Goal: Task Accomplishment & Management: Manage account settings

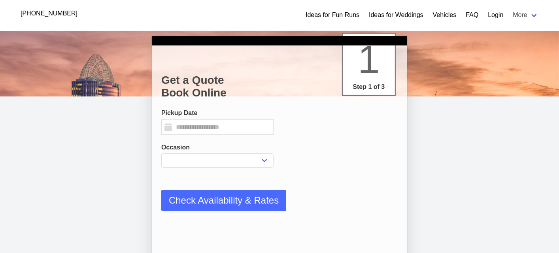
select select
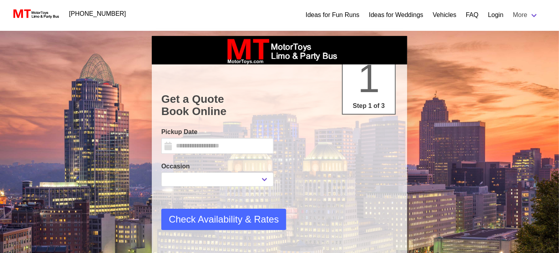
type input "**********"
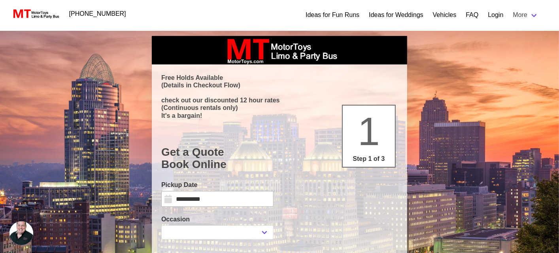
scroll to position [79, 0]
select select
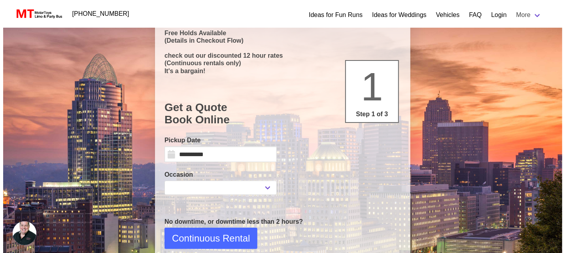
scroll to position [0, 0]
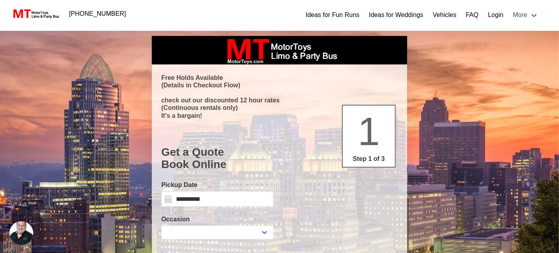
click at [494, 13] on link "Login" at bounding box center [495, 14] width 15 height 9
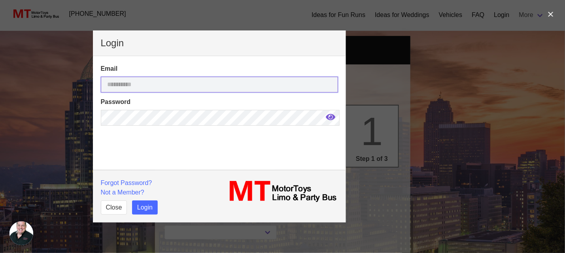
type input "**********"
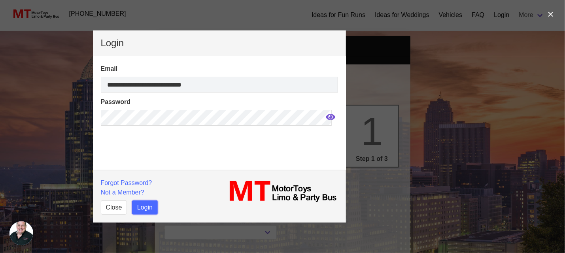
click at [146, 206] on button "Login" at bounding box center [145, 207] width 26 height 14
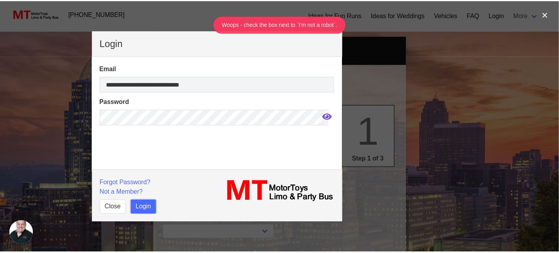
scroll to position [22, 0]
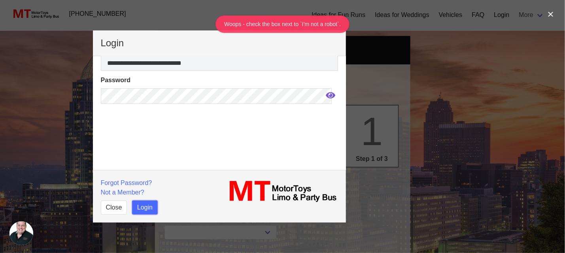
click at [141, 207] on button "Login" at bounding box center [145, 207] width 26 height 14
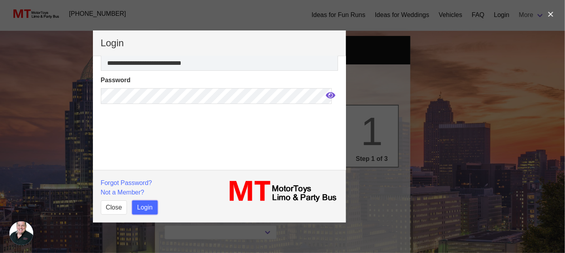
drag, startPoint x: 145, startPoint y: 206, endPoint x: 149, endPoint y: 205, distance: 4.8
click at [145, 206] on button "Login" at bounding box center [145, 207] width 26 height 14
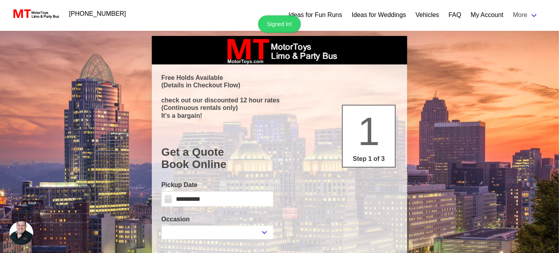
select select
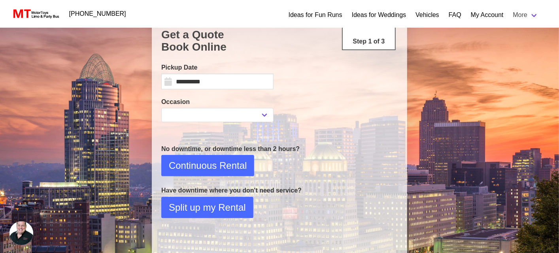
scroll to position [0, 0]
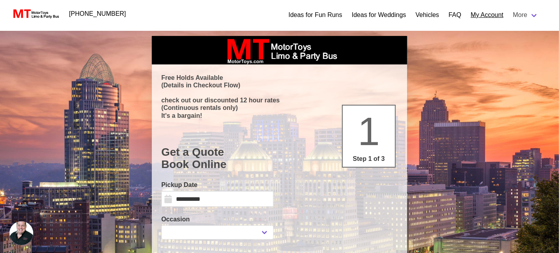
click at [490, 15] on link "My Account" at bounding box center [487, 14] width 33 height 9
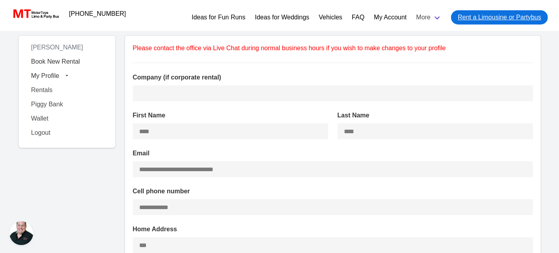
type input "**********"
click at [38, 118] on link "Wallet" at bounding box center [66, 118] width 81 height 14
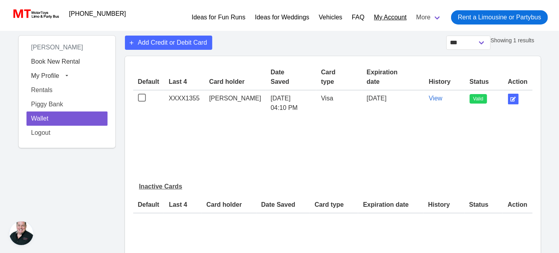
click at [394, 17] on link "My Account" at bounding box center [390, 17] width 33 height 9
click at [395, 17] on link "My Account" at bounding box center [390, 17] width 33 height 9
click at [512, 97] on icon "button" at bounding box center [513, 99] width 6 height 5
select select "*"
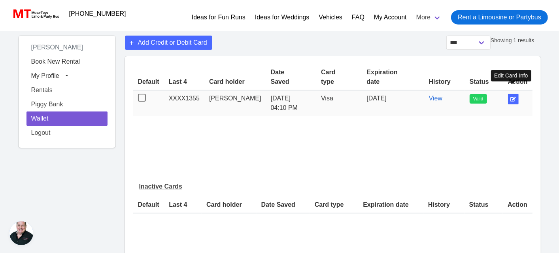
select select "****"
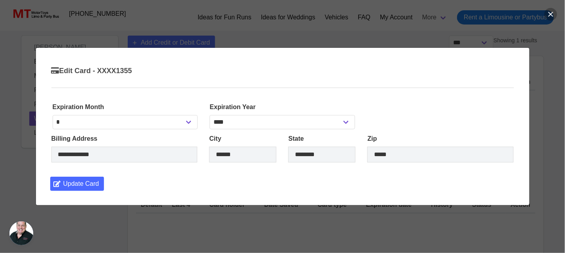
click at [548, 15] on button "button" at bounding box center [550, 14] width 13 height 13
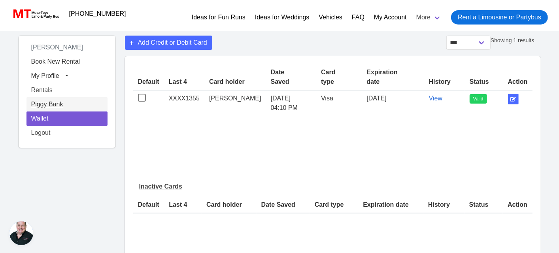
click at [54, 102] on link "Piggy Bank" at bounding box center [66, 104] width 81 height 14
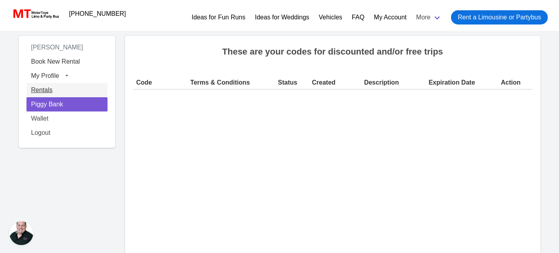
click at [48, 94] on link "Rentals" at bounding box center [66, 90] width 81 height 14
select select "********"
